Goal: Information Seeking & Learning: Find specific fact

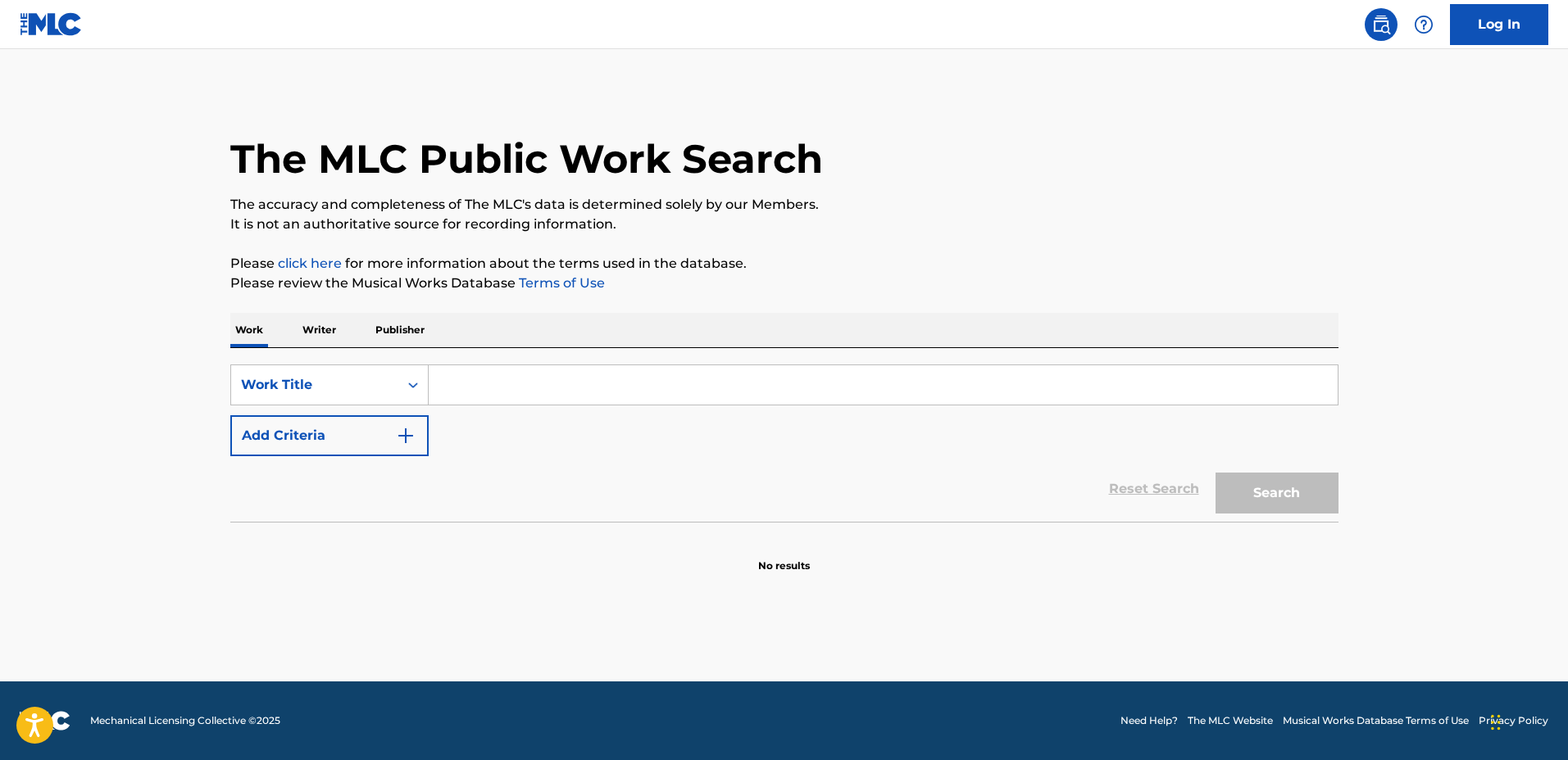
click at [502, 383] on input "Search Form" at bounding box center [882, 385] width 909 height 40
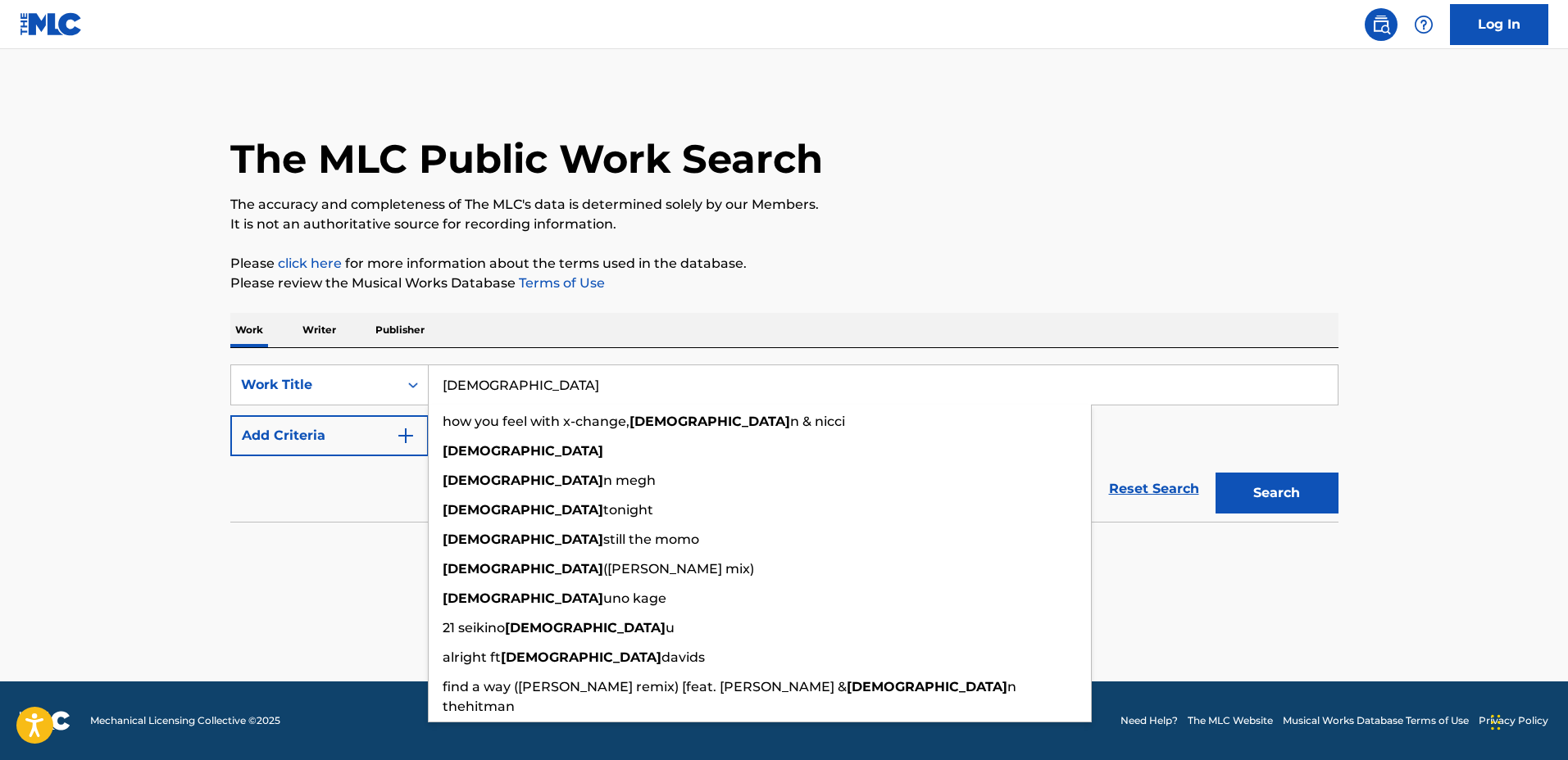
type input "[DEMOGRAPHIC_DATA]"
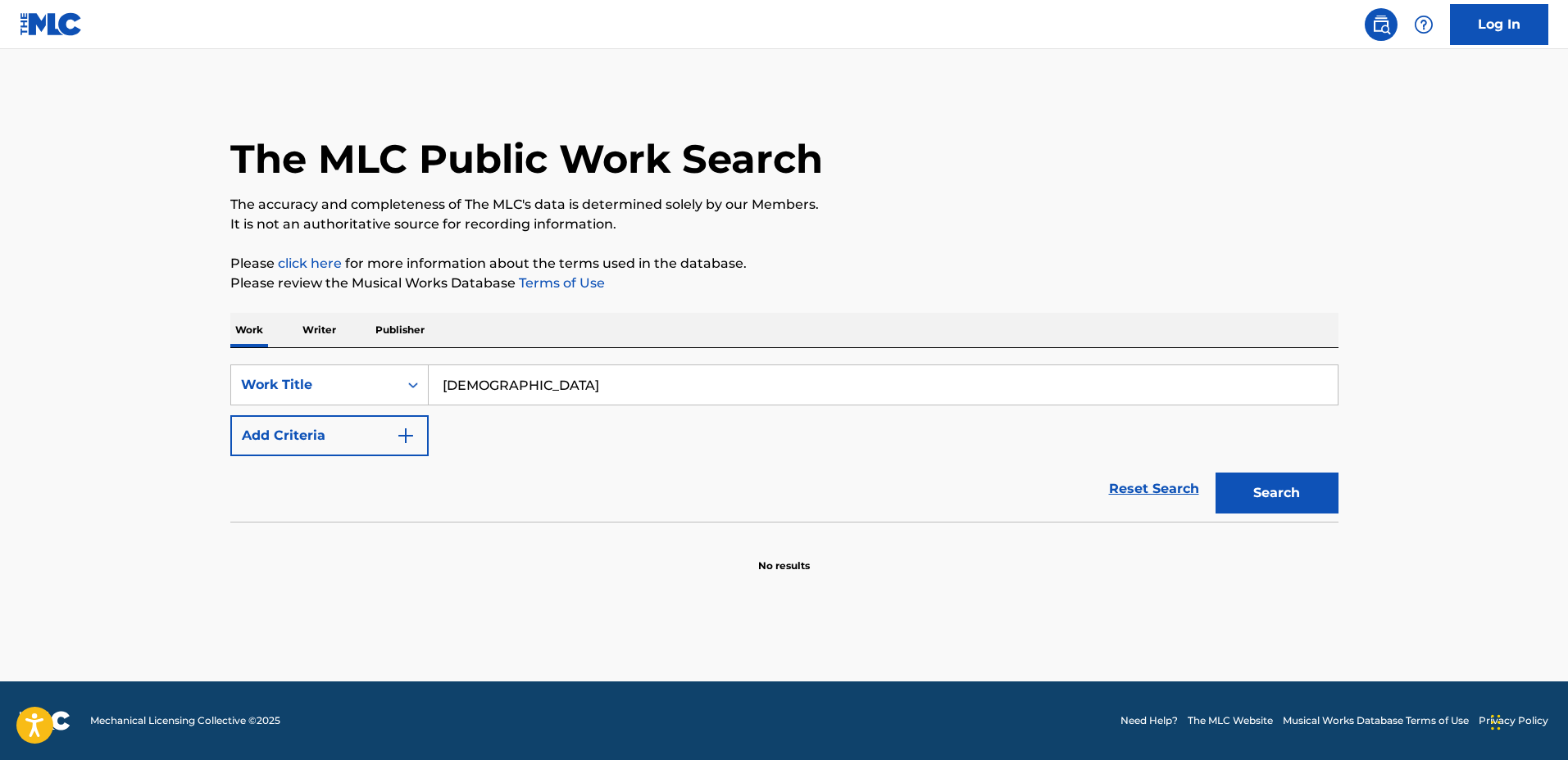
click at [337, 427] on button "Add Criteria" at bounding box center [329, 435] width 198 height 41
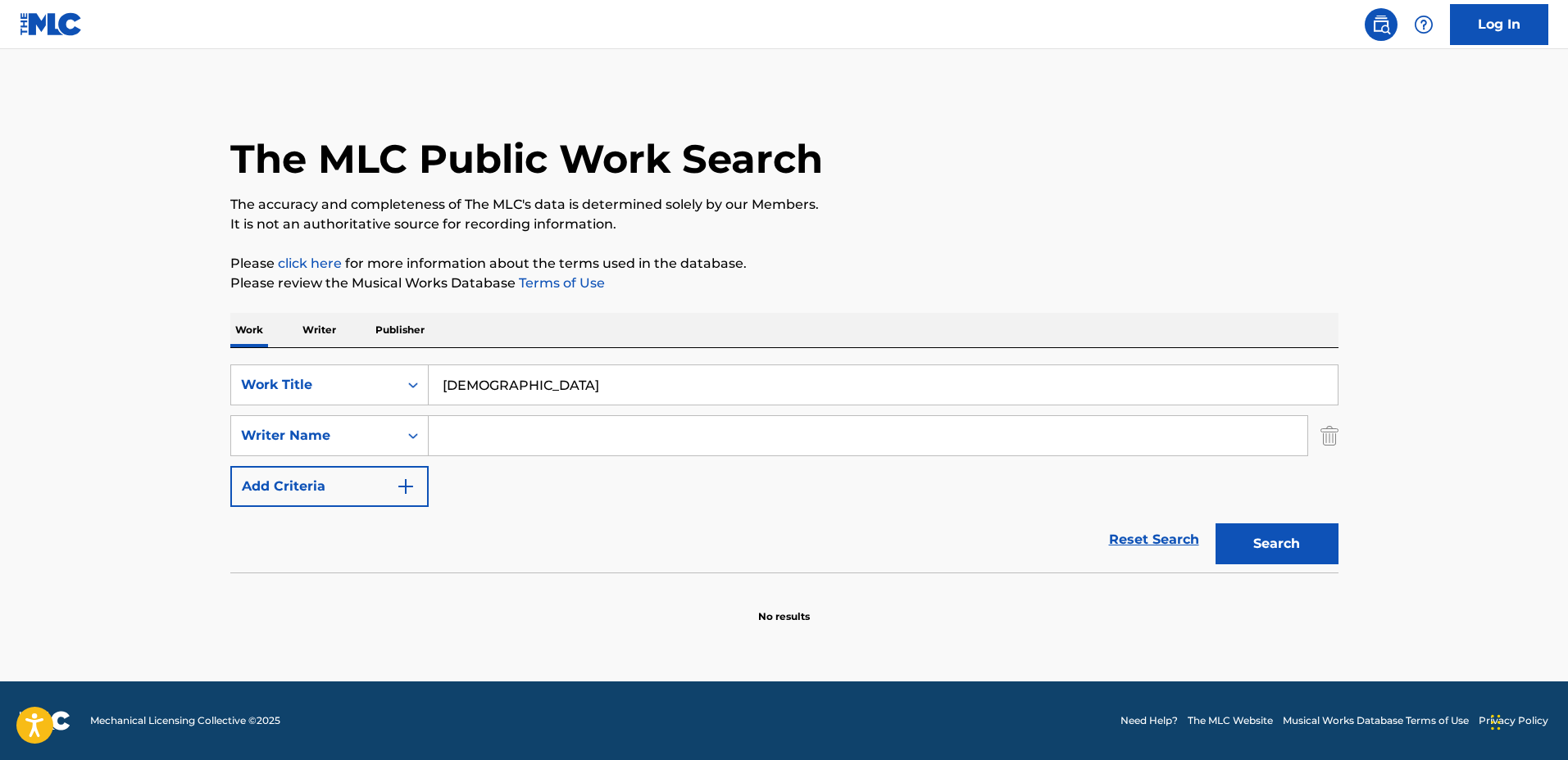
click at [504, 431] on input "Search Form" at bounding box center [867, 436] width 878 height 40
click at [599, 417] on input "Search Form" at bounding box center [867, 436] width 878 height 40
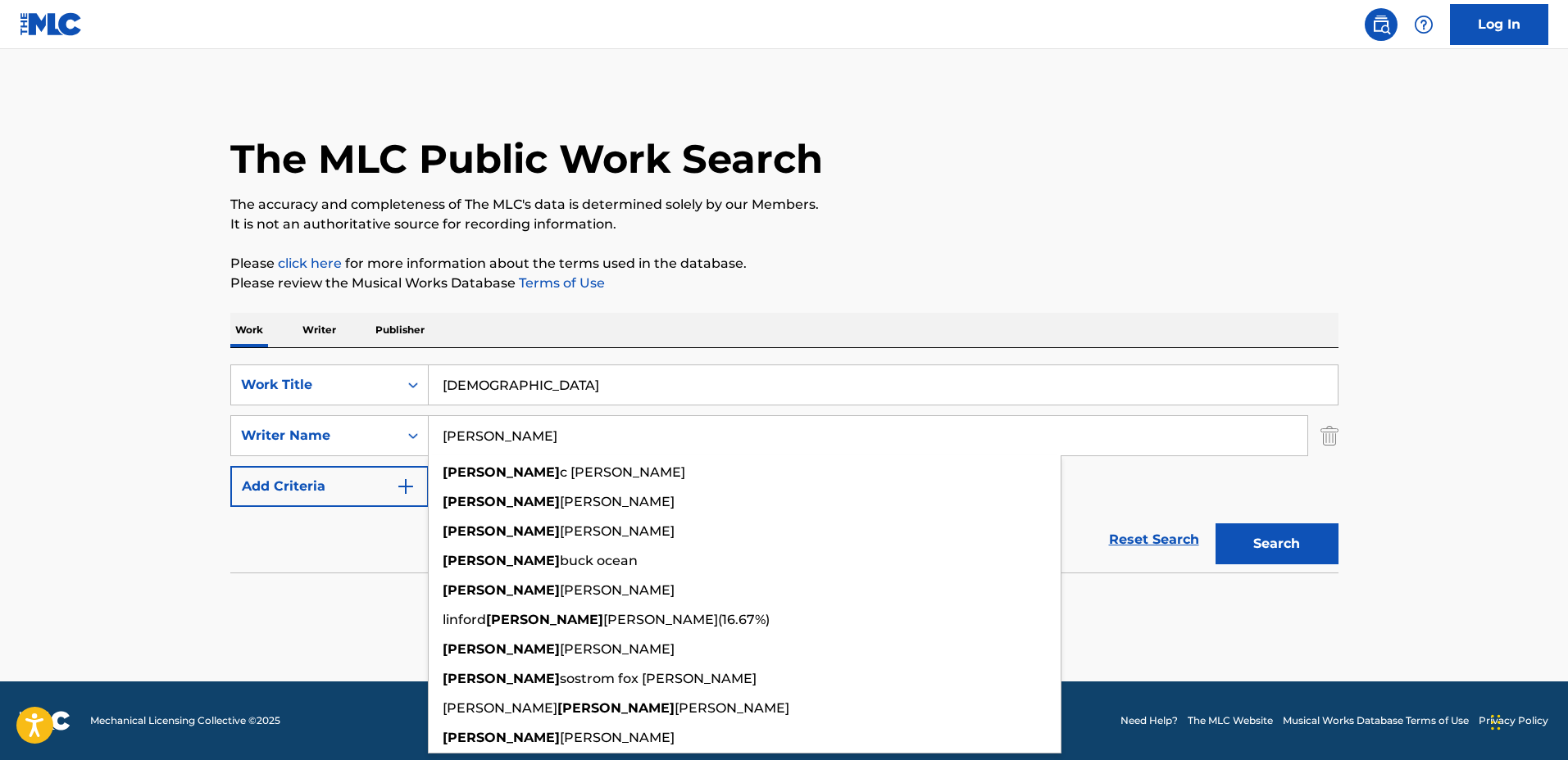
type input "[PERSON_NAME]"
click at [1261, 531] on button "Search" at bounding box center [1276, 543] width 123 height 41
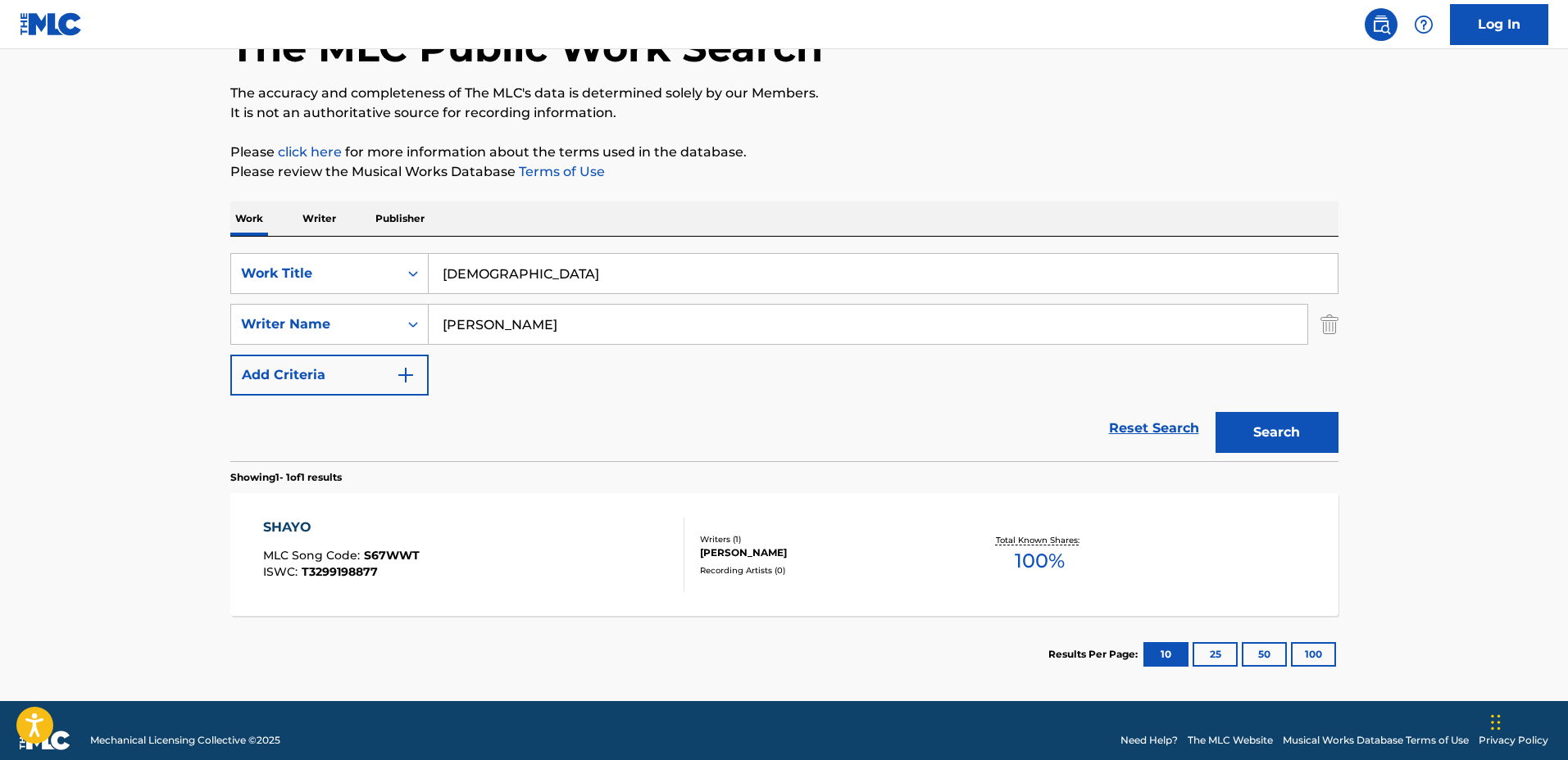
scroll to position [131, 0]
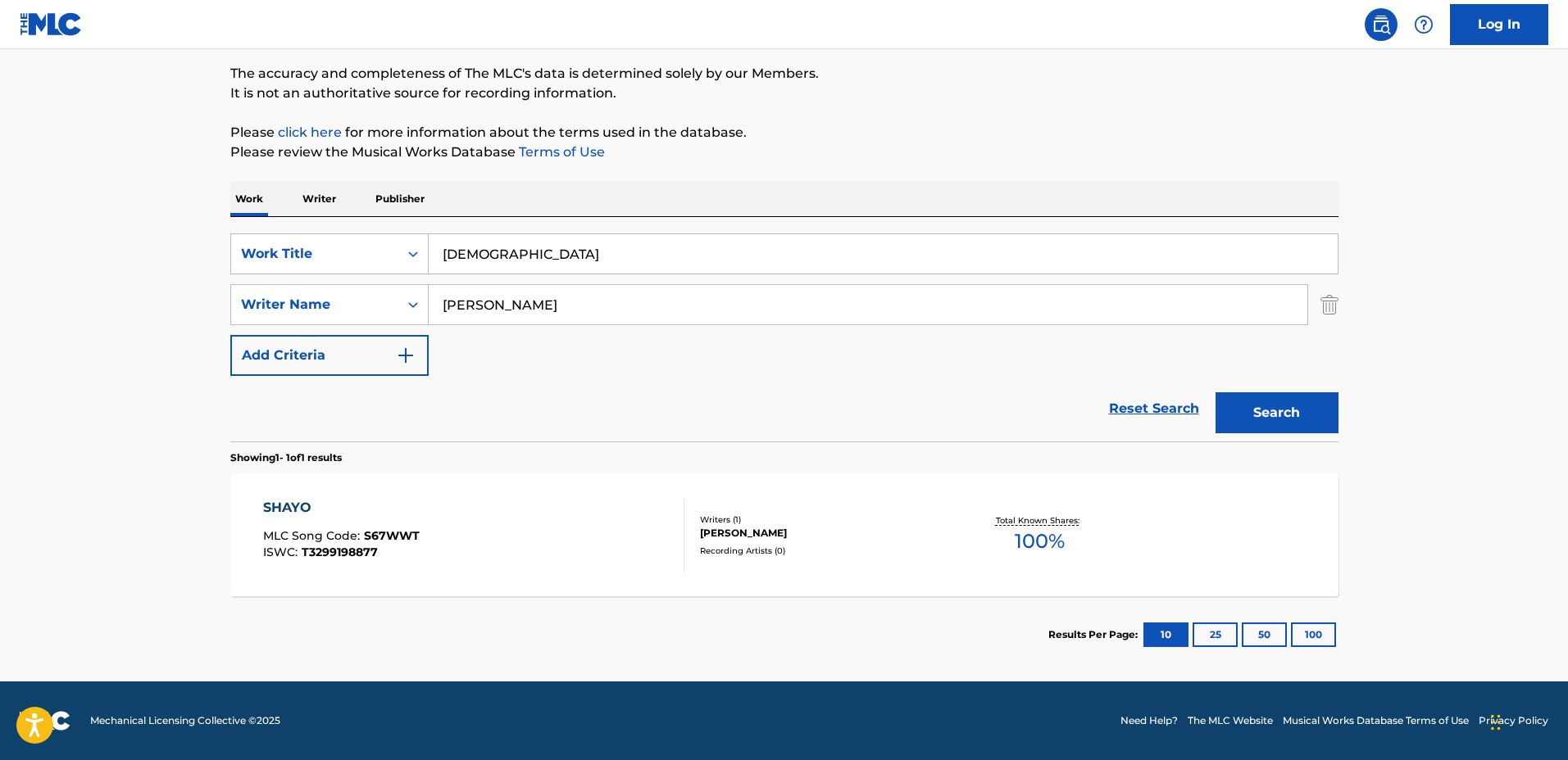
click at [877, 500] on div "SHAYO MLC Song Code : S67WWT ISWC : T3299198877 Writers ( 1 ) [PERSON_NAME] Rec…" at bounding box center [784, 535] width 1109 height 123
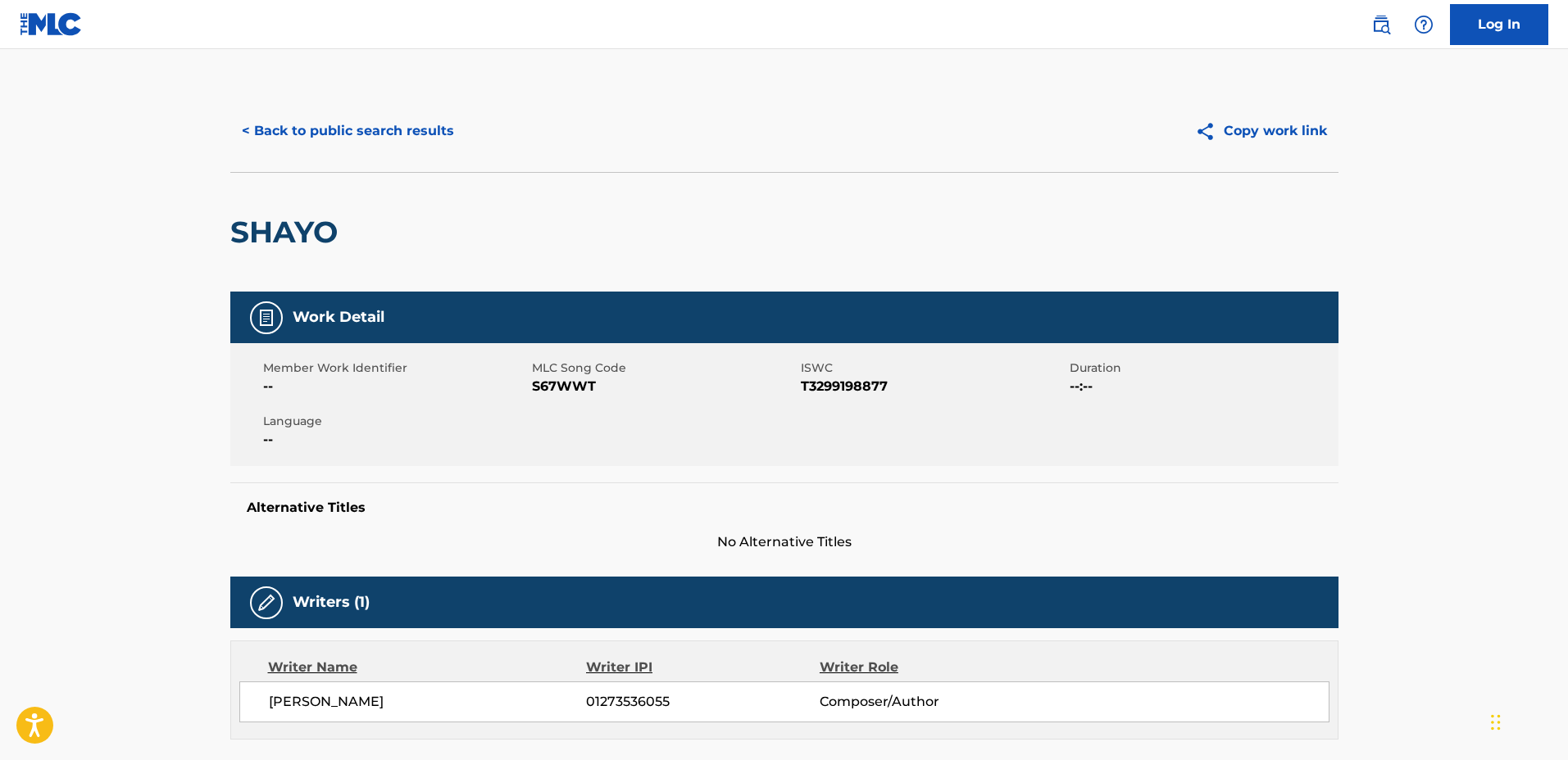
click at [421, 157] on div "< Back to public search results Copy work link" at bounding box center [784, 131] width 1109 height 82
click at [412, 149] on button "< Back to public search results" at bounding box center [347, 130] width 235 height 41
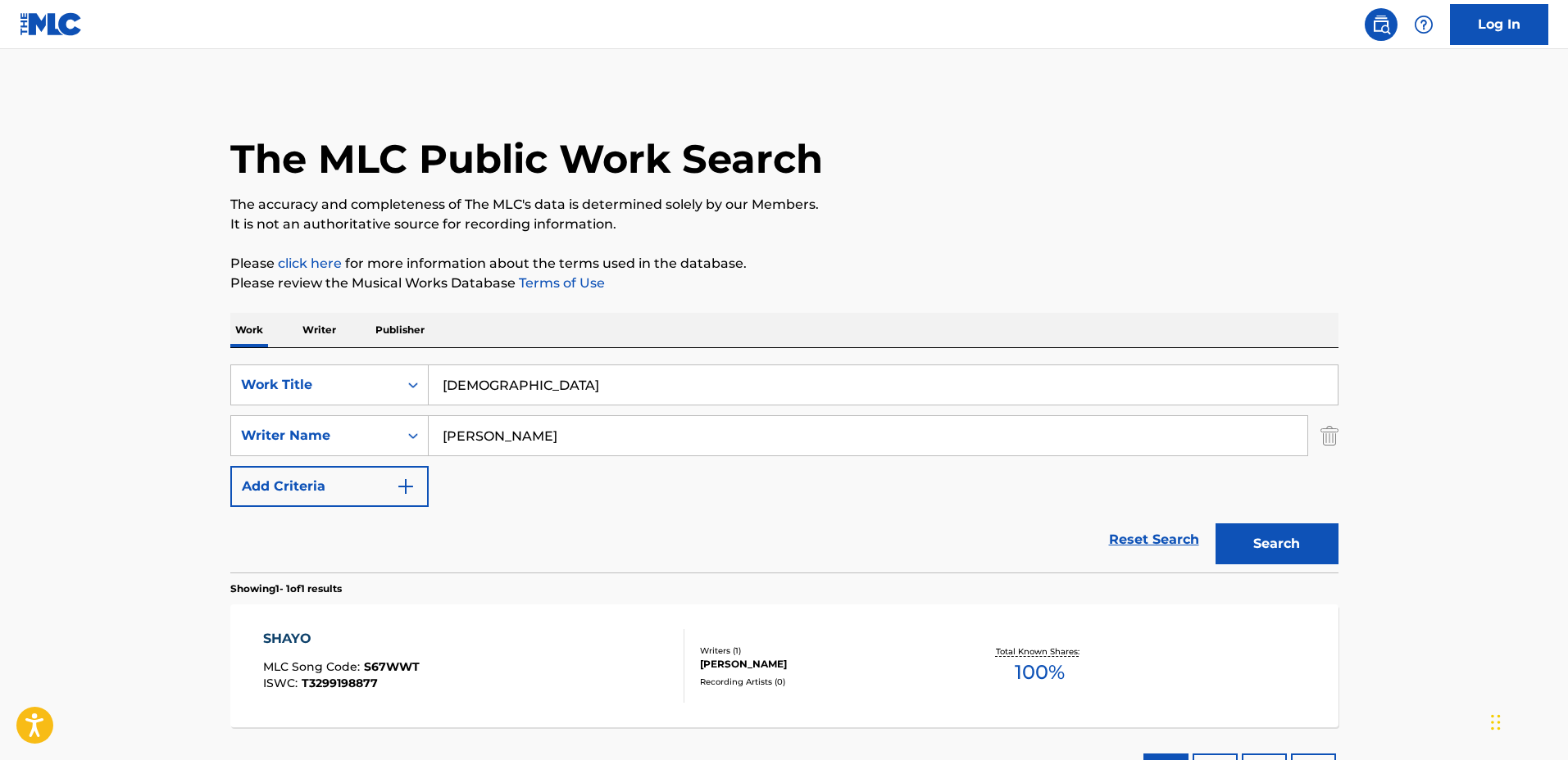
scroll to position [38, 0]
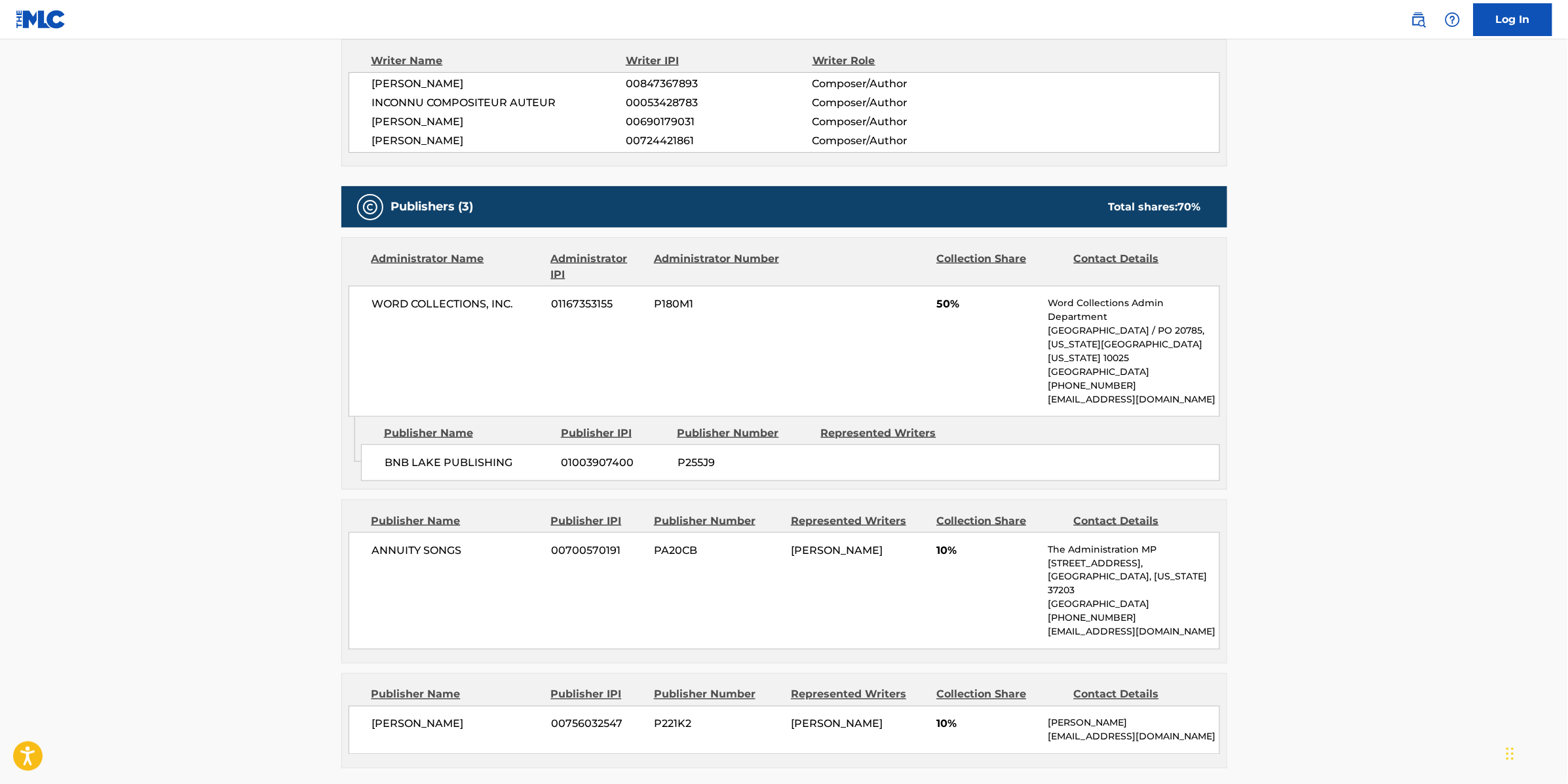
scroll to position [573, 0]
